Goal: Check status: Check status

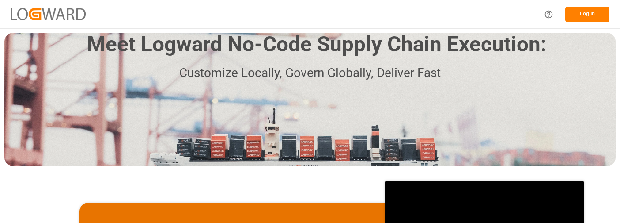
click at [588, 15] on button "Log In" at bounding box center [587, 14] width 44 height 15
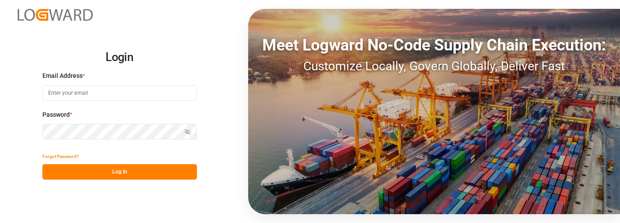
type input "[PERSON_NAME][EMAIL_ADDRESS][PERSON_NAME][DOMAIN_NAME]"
click at [141, 169] on button "Log In" at bounding box center [119, 171] width 155 height 15
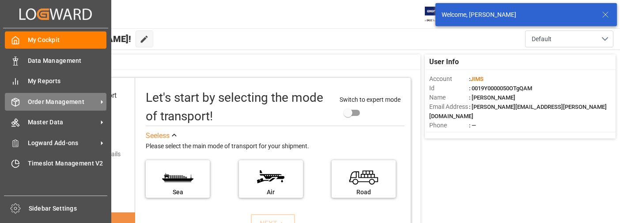
click at [59, 102] on span "Order Management" at bounding box center [63, 101] width 70 height 9
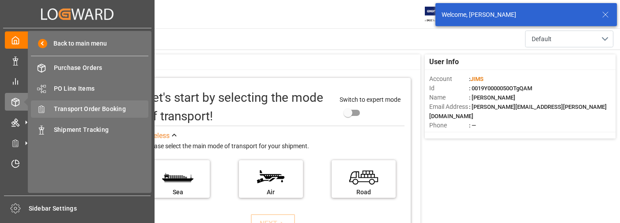
click at [108, 109] on span "Transport Order Booking" at bounding box center [101, 108] width 95 height 9
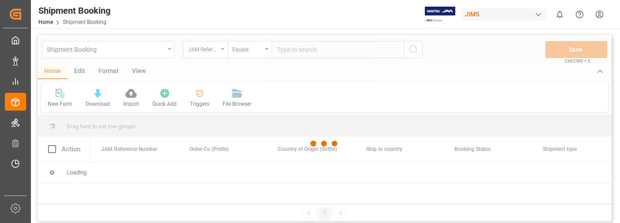
click at [322, 49] on div at bounding box center [325, 143] width 574 height 217
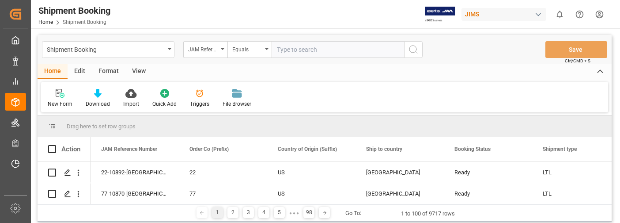
click at [322, 49] on input "text" at bounding box center [338, 49] width 132 height 17
type input "22-9700-DE"
click at [415, 49] on icon "search button" at bounding box center [413, 49] width 11 height 11
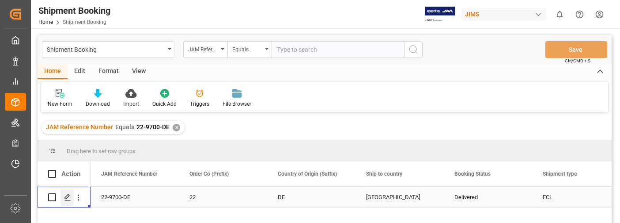
click at [65, 197] on icon "Press SPACE to select this row." at bounding box center [67, 196] width 7 height 7
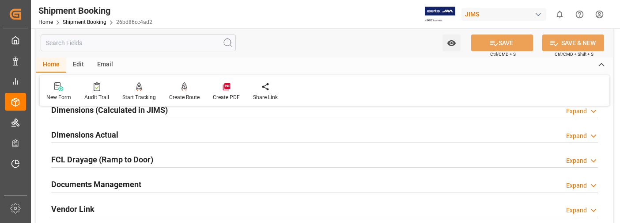
scroll to position [221, 0]
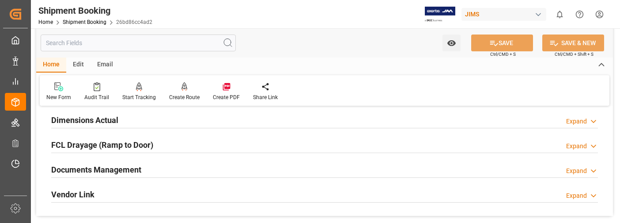
click at [573, 168] on div "Expand" at bounding box center [576, 170] width 21 height 9
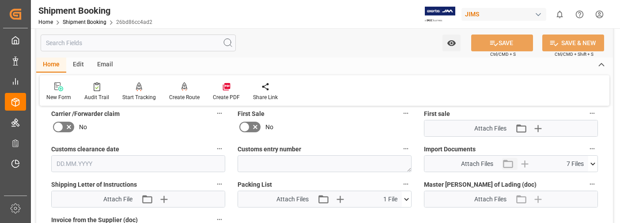
scroll to position [397, 0]
click at [591, 163] on icon at bounding box center [592, 162] width 9 height 9
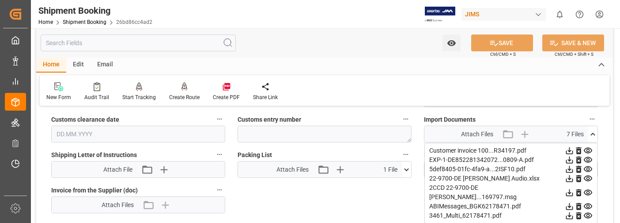
scroll to position [442, 0]
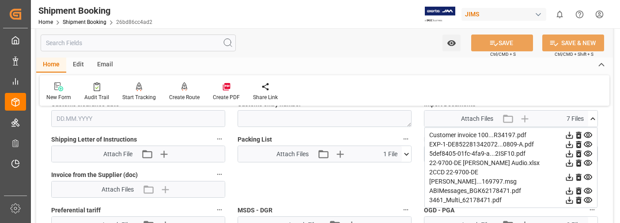
click at [569, 133] on icon at bounding box center [569, 134] width 9 height 9
